Goal: Task Accomplishment & Management: Manage account settings

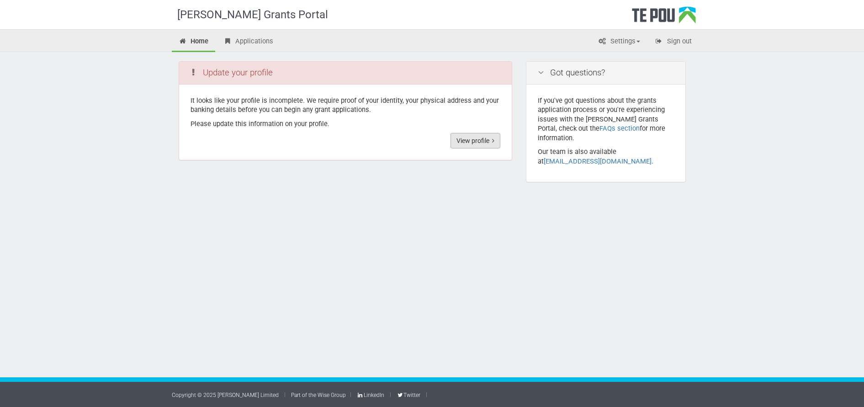
click at [480, 139] on link "View profile" at bounding box center [476, 141] width 50 height 16
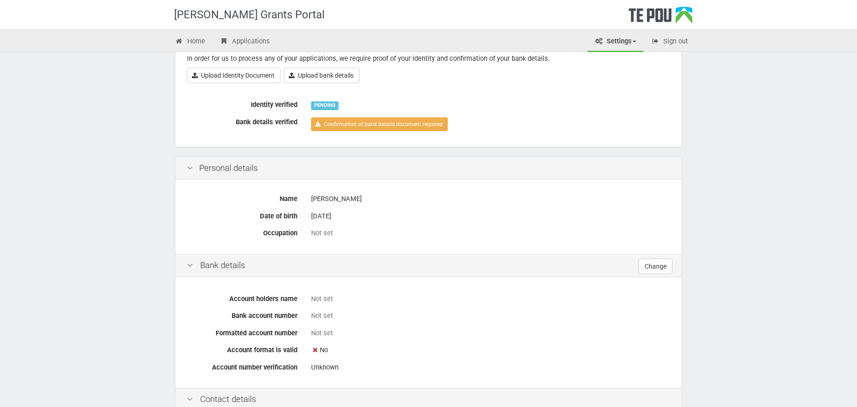
scroll to position [46, 0]
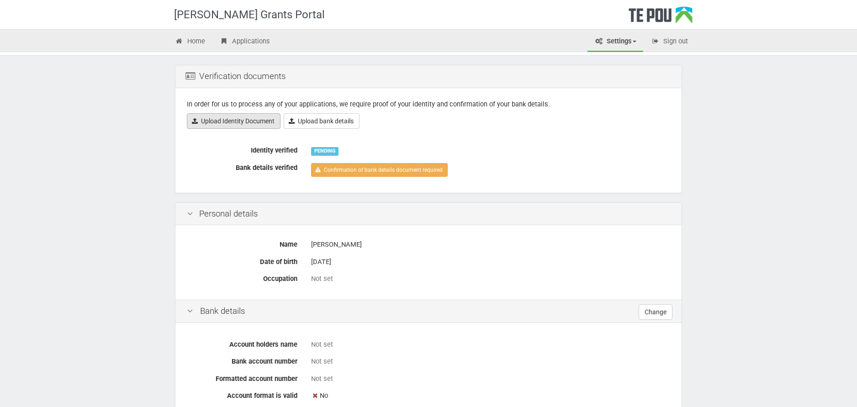
click at [252, 124] on link "Upload Identity Document" at bounding box center [234, 121] width 94 height 16
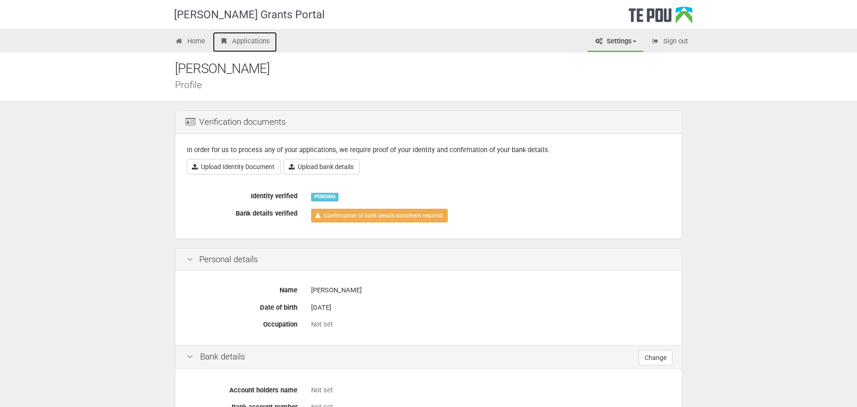
click at [234, 42] on link "Applications" at bounding box center [245, 42] width 64 height 20
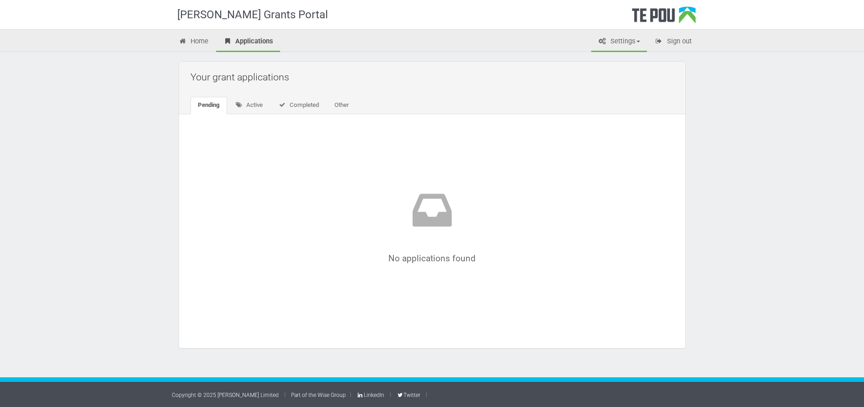
click at [614, 50] on link "Settings" at bounding box center [619, 42] width 56 height 20
click at [616, 45] on link "Settings" at bounding box center [619, 42] width 56 height 20
